Goal: Task Accomplishment & Management: Manage account settings

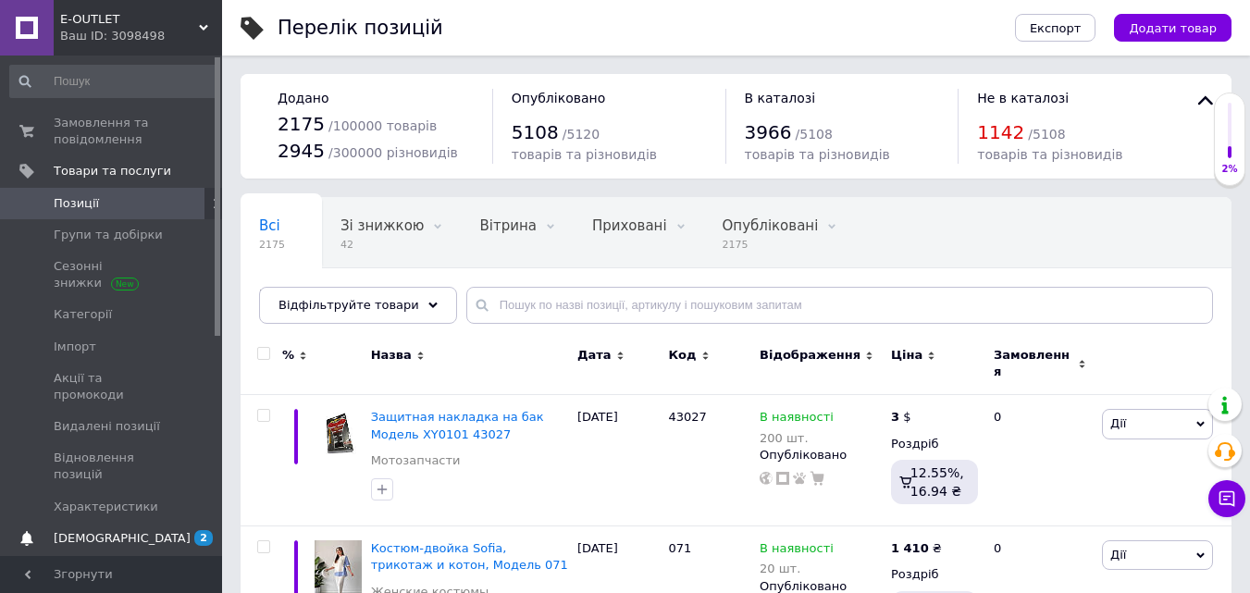
click at [107, 530] on span "[DEMOGRAPHIC_DATA]" at bounding box center [122, 538] width 137 height 17
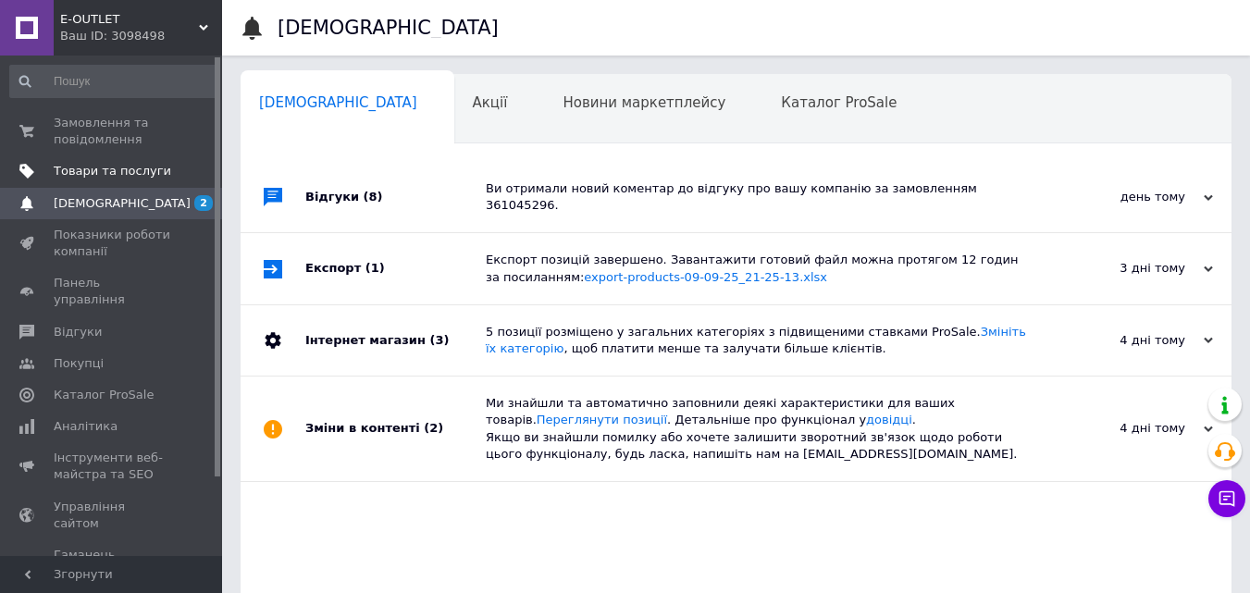
click at [149, 173] on span "Товари та послуги" at bounding box center [112, 171] width 117 height 17
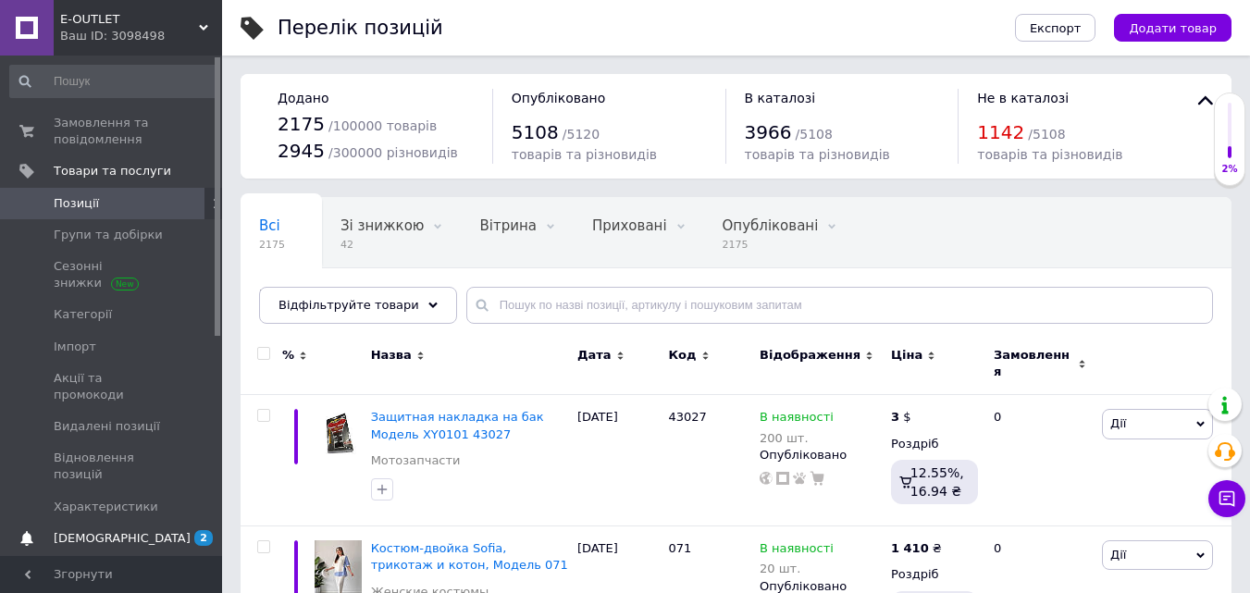
click at [93, 530] on span "[DEMOGRAPHIC_DATA]" at bounding box center [122, 538] width 137 height 17
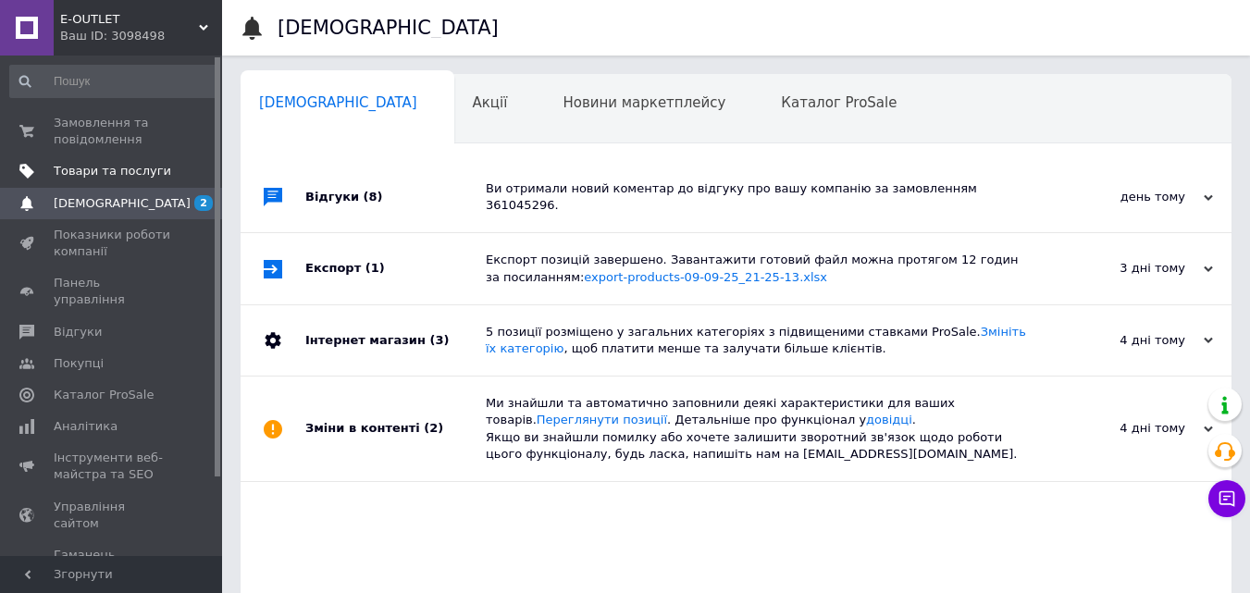
click at [60, 168] on span "Товари та послуги" at bounding box center [112, 171] width 117 height 17
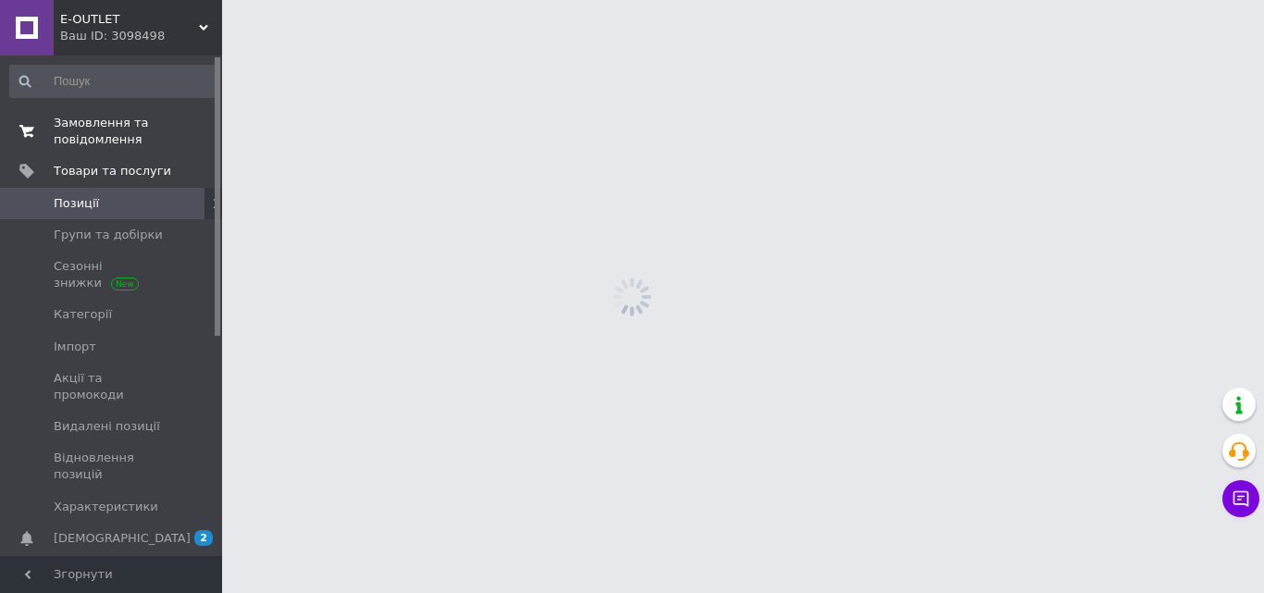
click at [126, 133] on span "Замовлення та повідомлення" at bounding box center [112, 131] width 117 height 33
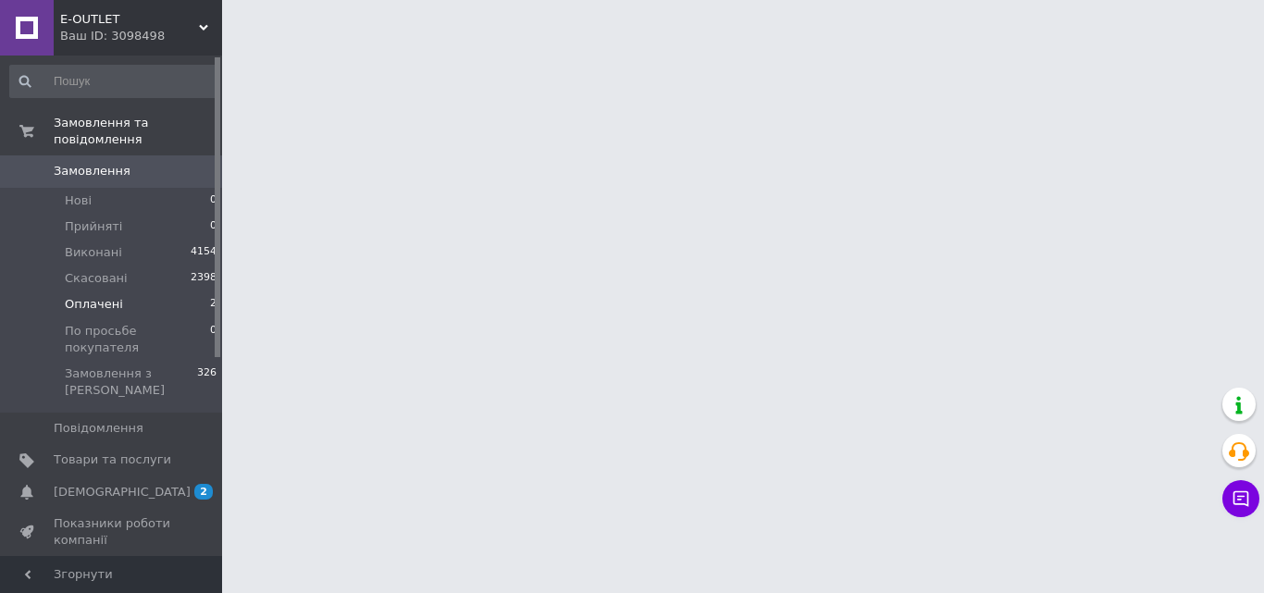
click at [117, 291] on li "Оплачені 2" at bounding box center [114, 304] width 228 height 26
